Goal: Transaction & Acquisition: Obtain resource

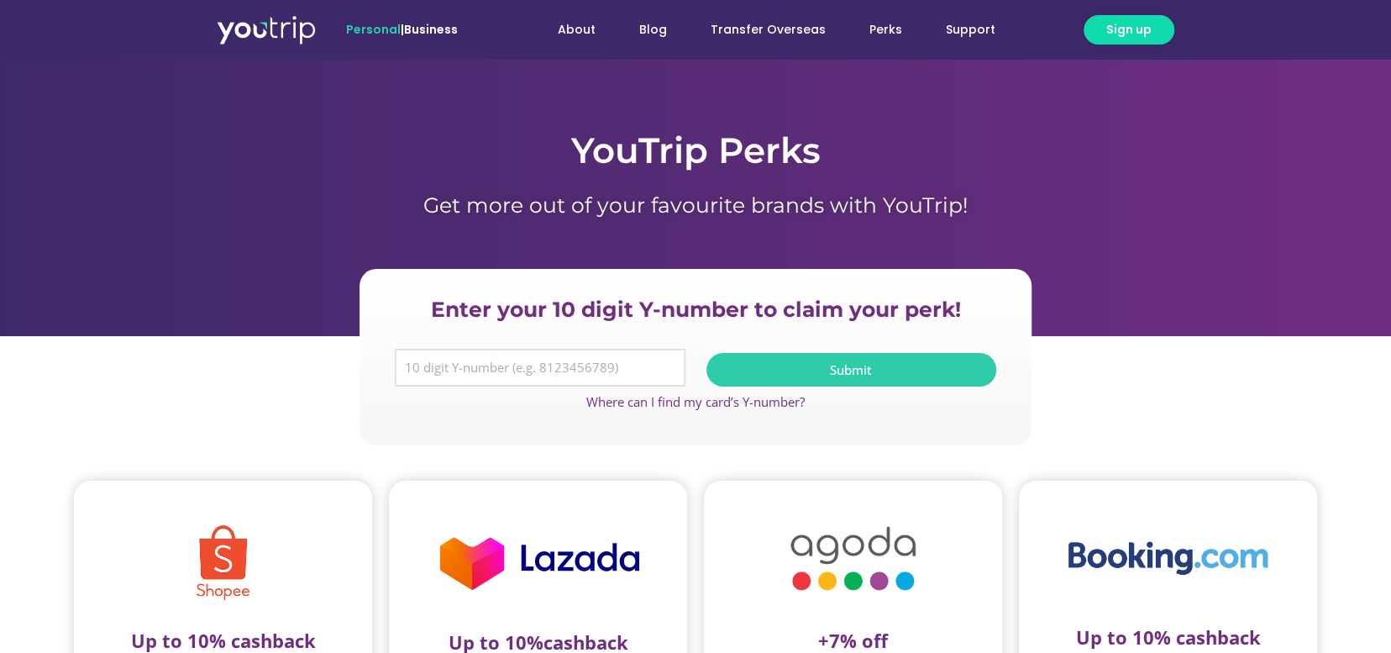
click at [596, 365] on input "Y Number" at bounding box center [540, 368] width 291 height 39
click at [590, 367] on input "Y Number" at bounding box center [540, 368] width 291 height 39
paste input "8152625641"
type input "8152625641"
click at [801, 375] on span "Submit" at bounding box center [852, 370] width 250 height 13
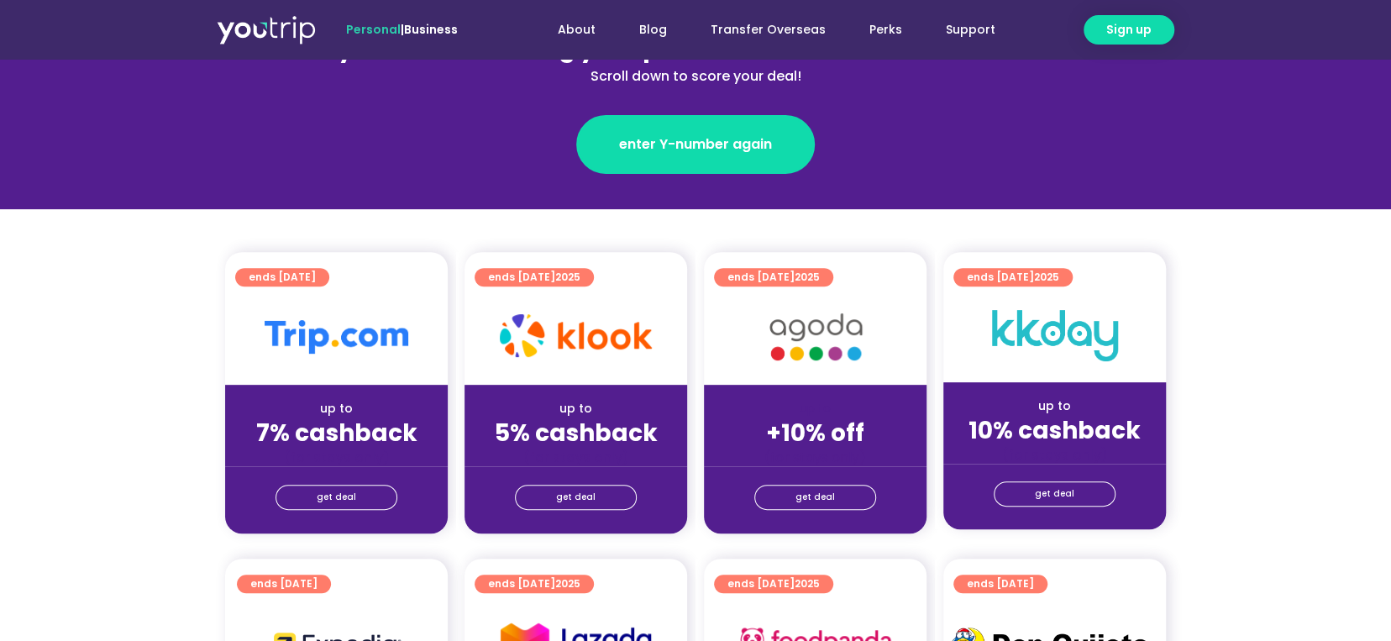
scroll to position [252, 0]
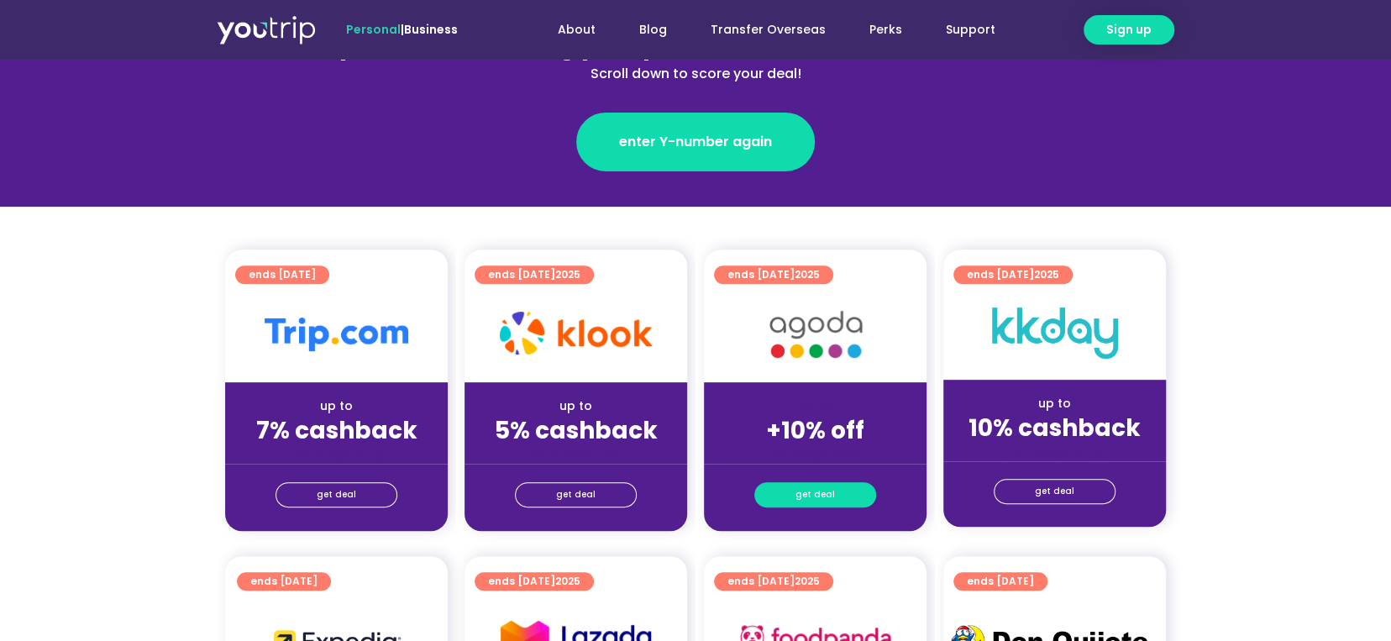
click at [805, 497] on span "get deal" at bounding box center [814, 495] width 39 height 24
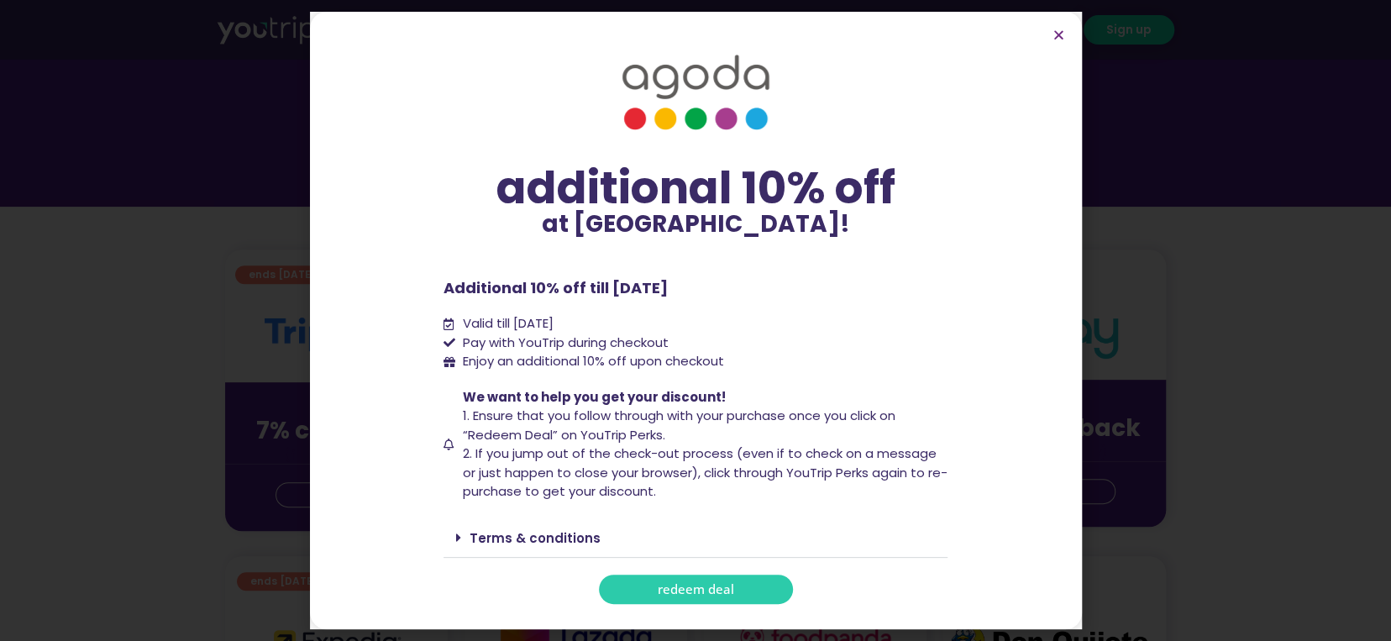
click at [737, 594] on link "redeem deal" at bounding box center [696, 589] width 194 height 29
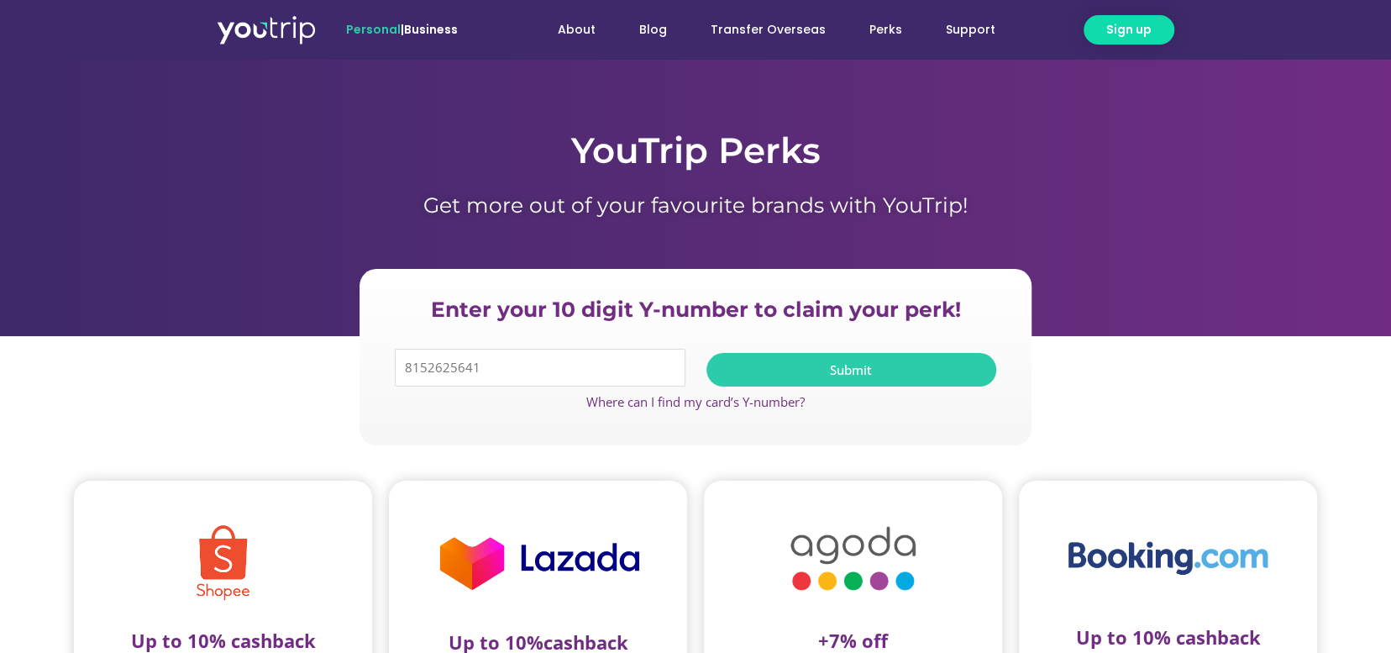
type input "8152625641"
click at [808, 374] on span "Submit" at bounding box center [852, 370] width 250 height 13
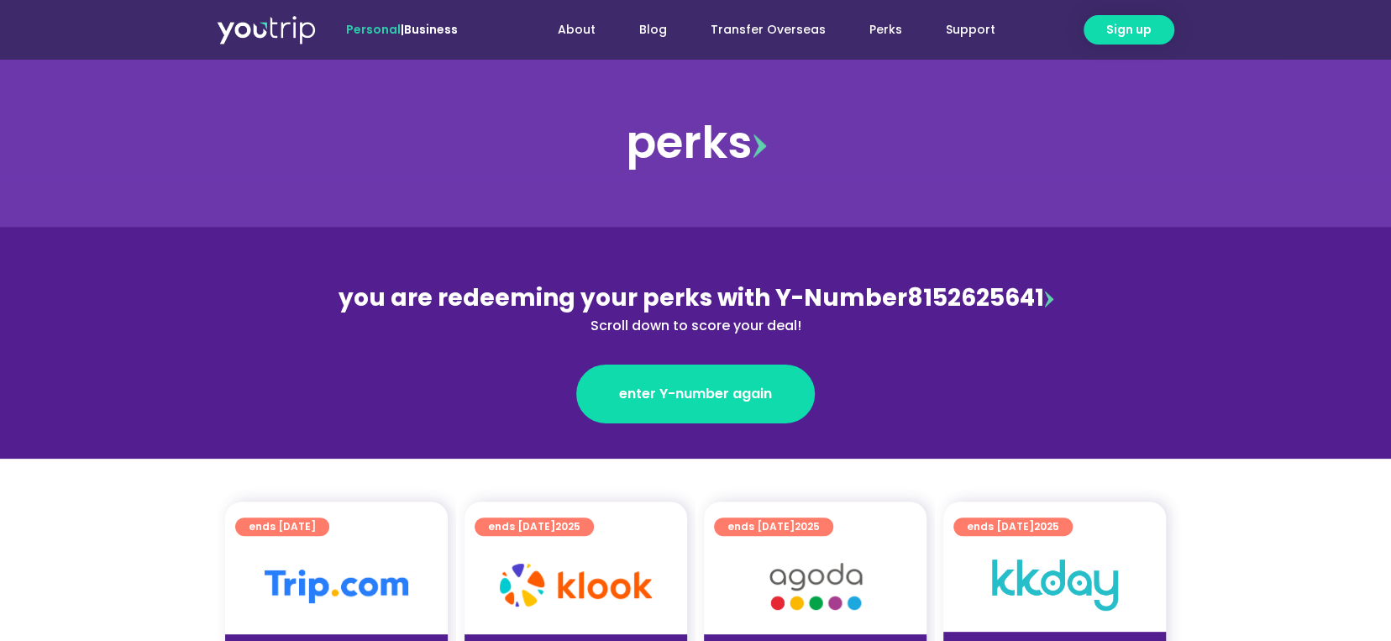
click at [779, 562] on img at bounding box center [815, 586] width 134 height 69
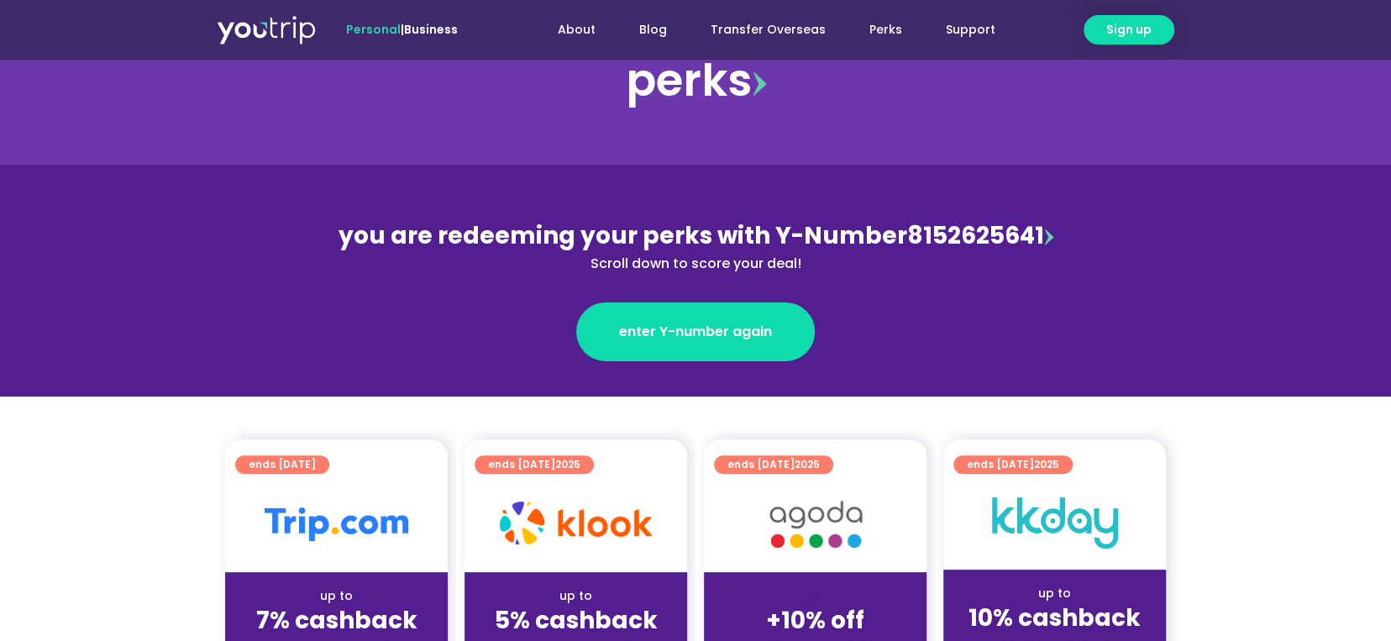
scroll to position [168, 0]
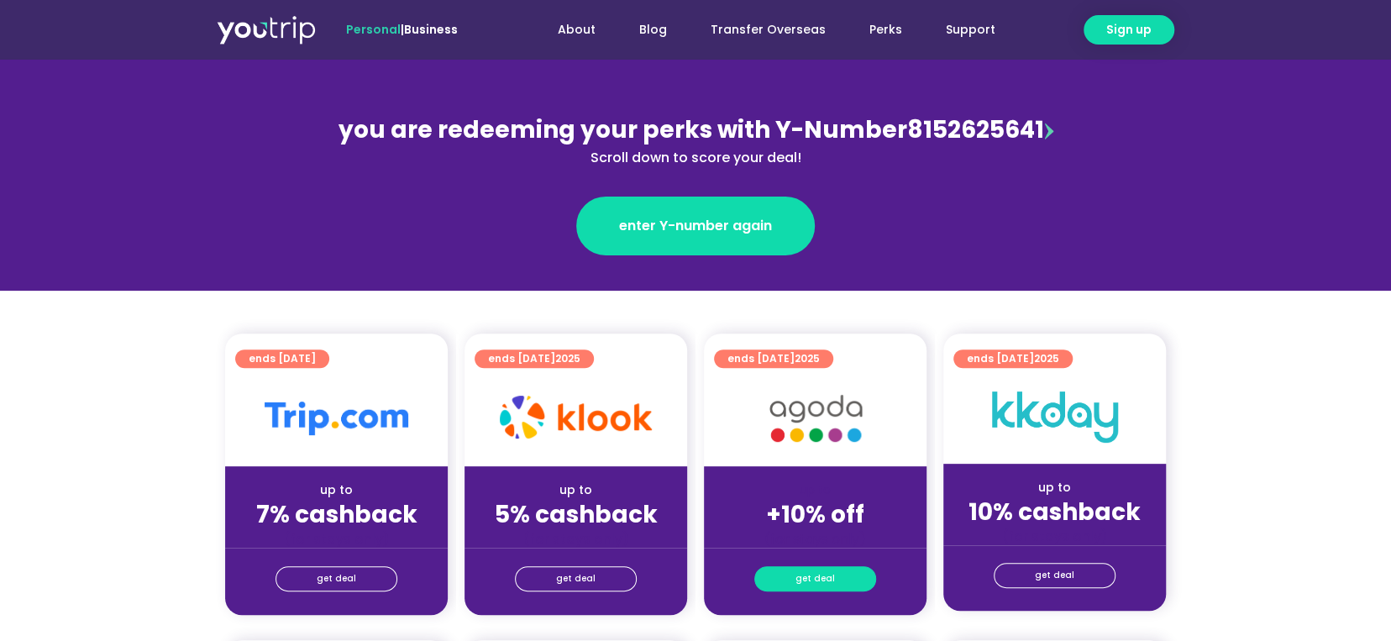
click at [818, 585] on span "get deal" at bounding box center [814, 579] width 39 height 24
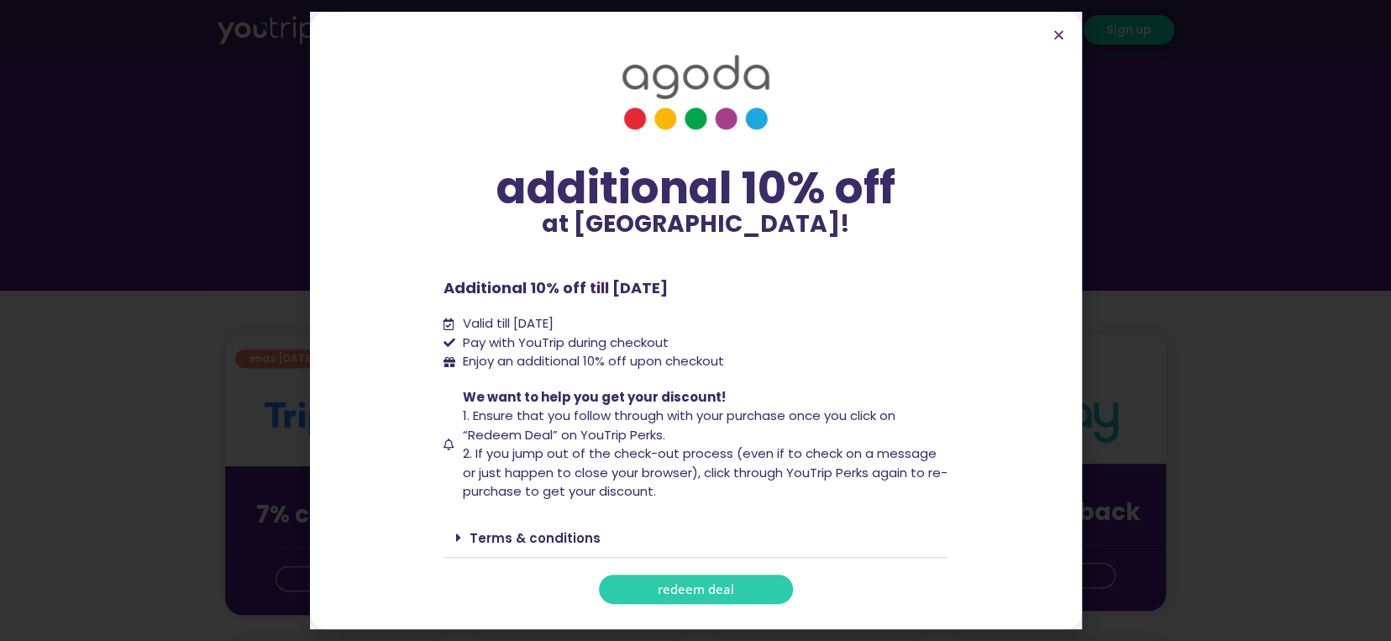
click at [706, 573] on div "additional 10% off at Agoda! additional 10% off at Agoda! Additional 10% off ti…" at bounding box center [696, 320] width 504 height 567
click at [706, 583] on span "redeem deal" at bounding box center [696, 589] width 76 height 13
